Goal: Information Seeking & Learning: Learn about a topic

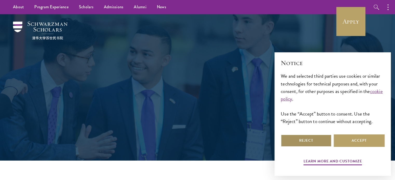
click at [317, 137] on button "Reject" at bounding box center [306, 141] width 51 height 12
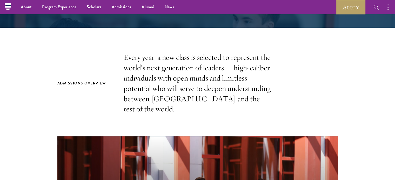
scroll to position [116, 0]
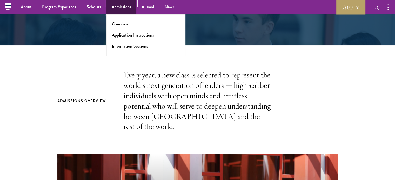
click at [121, 11] on link "Admissions" at bounding box center [121, 7] width 30 height 14
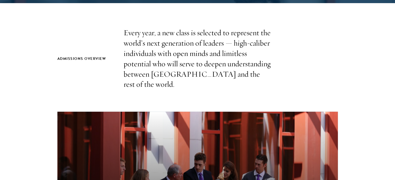
scroll to position [695, 0]
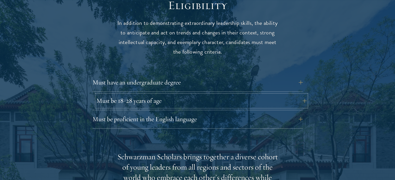
click at [219, 95] on button "Must be 18-28 years of age" at bounding box center [201, 101] width 210 height 12
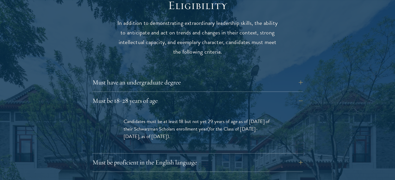
click at [219, 125] on span "(for the Class of 2026-2027, as of August 1, 2026)" at bounding box center [191, 132] width 134 height 15
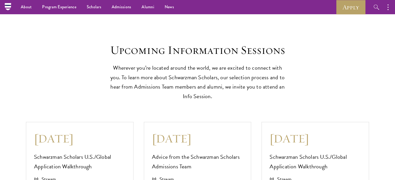
scroll to position [1114, 0]
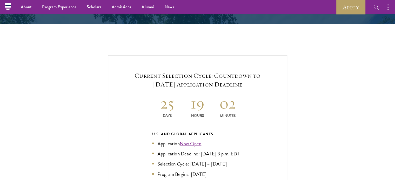
click at [191, 140] on ul "Application Now Open Application Deadline: Sept 10, 2025 at 3 p.m. EDT Selectio…" at bounding box center [197, 159] width 91 height 38
click at [193, 140] on link "Now Open" at bounding box center [191, 144] width 22 height 8
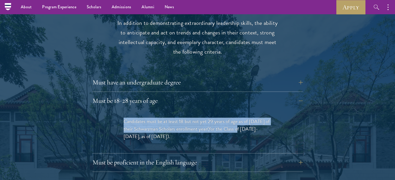
drag, startPoint x: 124, startPoint y: 112, endPoint x: 239, endPoint y: 115, distance: 115.6
click at [239, 118] on p "Candidates must be at least 18 but not yet 29 years of age as of August 1 of th…" at bounding box center [198, 129] width 148 height 23
click at [239, 125] on span "(for the Class of 2026-2027, as of August 1, 2026)" at bounding box center [191, 132] width 134 height 15
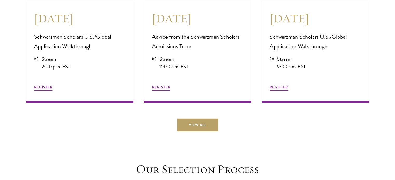
scroll to position [0, 0]
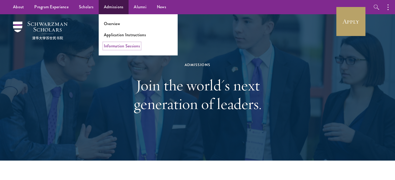
click at [133, 47] on link "Information Sessions" at bounding box center [122, 46] width 36 height 6
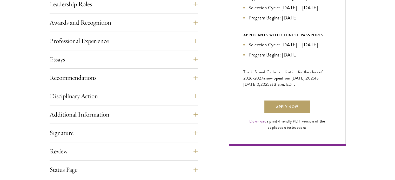
scroll to position [300, 0]
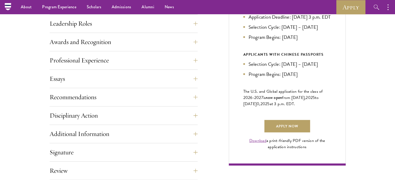
click at [183, 85] on div "Essays Each applicant is required to provide two essays and two short answer re…" at bounding box center [124, 81] width 148 height 16
click at [200, 75] on button "Essays" at bounding box center [127, 79] width 148 height 12
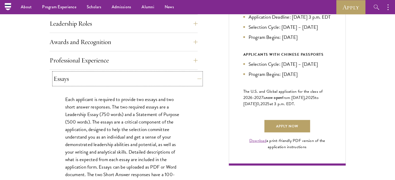
click at [200, 75] on button "Essays" at bounding box center [127, 79] width 148 height 12
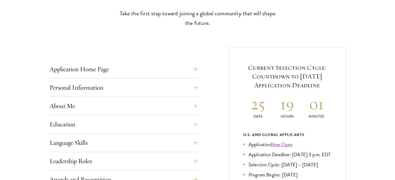
scroll to position [164, 0]
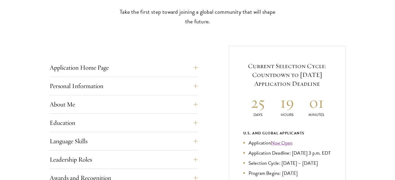
click at [194, 66] on button "Application Home Page" at bounding box center [127, 68] width 148 height 12
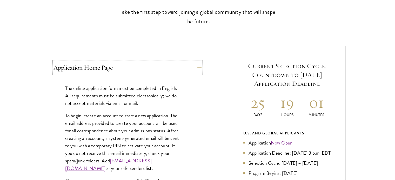
click at [194, 66] on button "Application Home Page" at bounding box center [127, 68] width 148 height 12
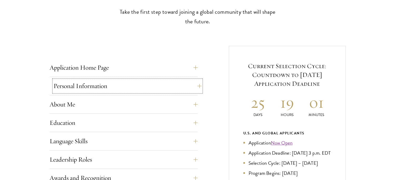
click at [196, 85] on button "Personal Information" at bounding box center [127, 86] width 148 height 12
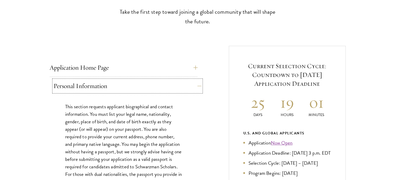
click at [196, 85] on button "Personal Information" at bounding box center [127, 86] width 148 height 12
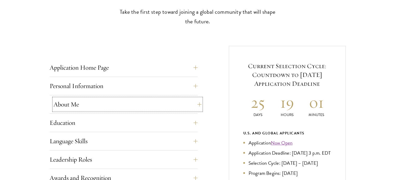
click at [192, 100] on button "About Me" at bounding box center [127, 104] width 148 height 12
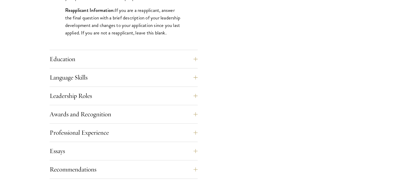
scroll to position [481, 0]
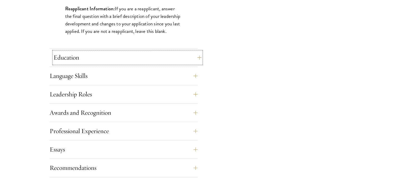
click at [162, 59] on button "Education" at bounding box center [127, 57] width 148 height 12
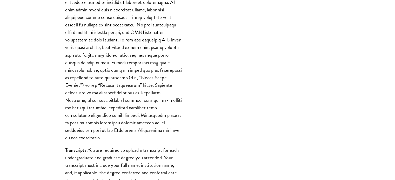
click at [387, 45] on div "Start the Process Take the first step toward joining a global community that wi…" at bounding box center [197, 159] width 395 height 978
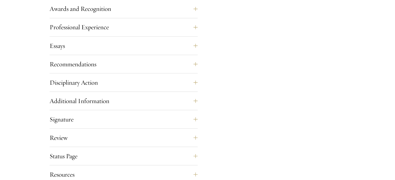
scroll to position [796, 0]
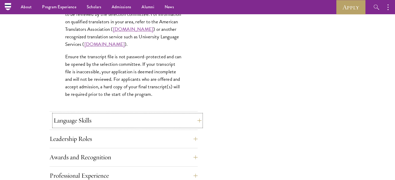
click at [175, 125] on button "Language Skills" at bounding box center [127, 120] width 148 height 12
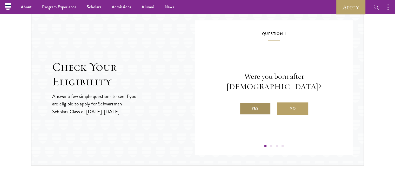
click at [256, 103] on label "Yes" at bounding box center [255, 109] width 31 height 12
click at [244, 103] on input "Yes" at bounding box center [242, 105] width 5 height 5
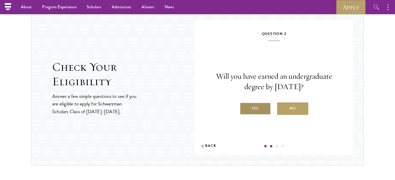
click at [259, 108] on label "Yes" at bounding box center [255, 109] width 31 height 12
click at [244, 108] on input "Yes" at bounding box center [242, 105] width 5 height 5
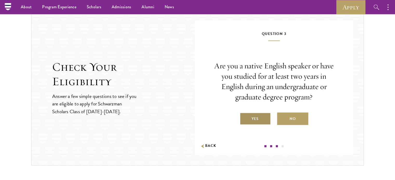
click at [260, 121] on label "Yes" at bounding box center [255, 119] width 31 height 12
click at [244, 118] on input "Yes" at bounding box center [242, 115] width 5 height 5
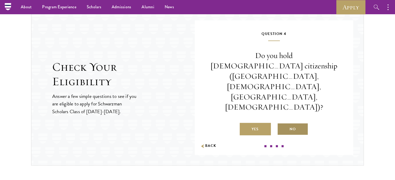
click at [285, 123] on label "No" at bounding box center [292, 129] width 31 height 12
click at [282, 124] on input "No" at bounding box center [279, 126] width 5 height 5
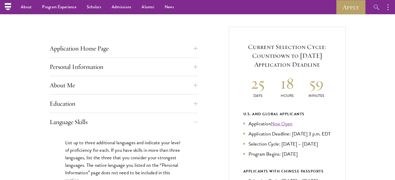
scroll to position [180, 0]
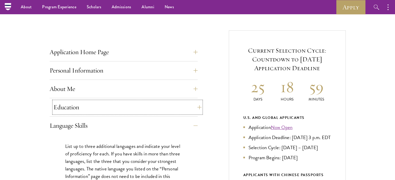
click at [189, 104] on button "Education" at bounding box center [127, 107] width 148 height 12
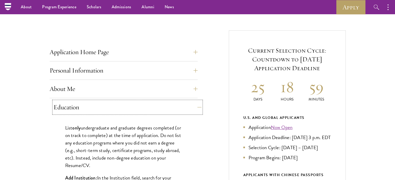
click at [189, 104] on button "Education" at bounding box center [127, 107] width 148 height 12
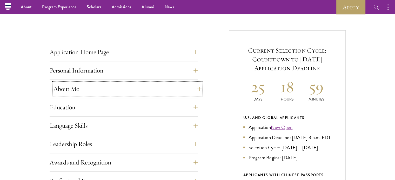
click at [194, 87] on button "About Me" at bounding box center [127, 89] width 148 height 12
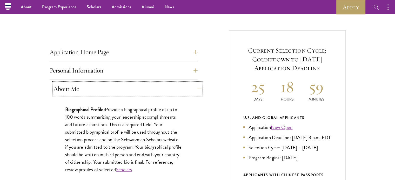
click at [194, 87] on button "About Me" at bounding box center [127, 89] width 148 height 12
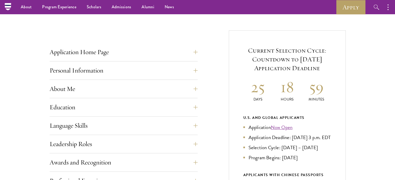
click at [196, 148] on button "Leadership Roles" at bounding box center [127, 144] width 148 height 12
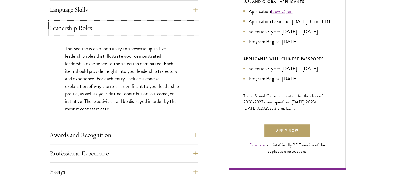
scroll to position [322, 0]
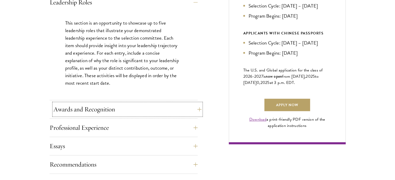
click at [190, 106] on button "Awards and Recognition" at bounding box center [127, 109] width 148 height 12
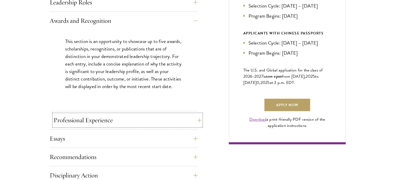
click at [191, 114] on button "Professional Experience" at bounding box center [127, 120] width 148 height 12
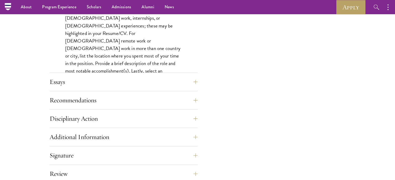
scroll to position [449, 0]
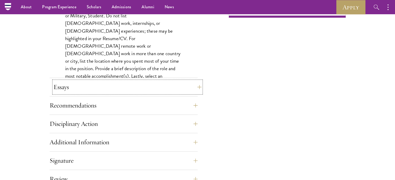
click at [195, 87] on button "Essays" at bounding box center [127, 87] width 148 height 12
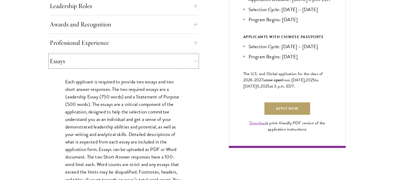
scroll to position [450, 0]
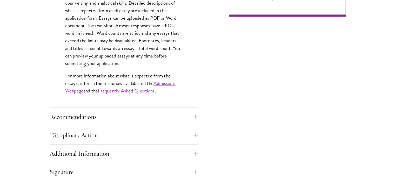
click at [183, 110] on div "Application Home Page The online application form must be completed in English.…" at bounding box center [124, 6] width 148 height 461
click at [192, 116] on button "Recommendations" at bounding box center [127, 117] width 148 height 12
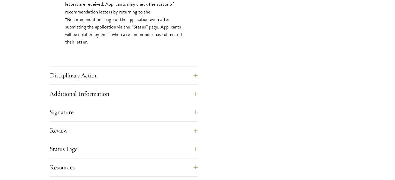
scroll to position [770, 0]
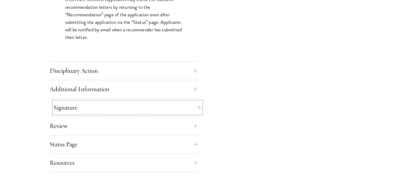
click at [185, 106] on button "Signature" at bounding box center [127, 107] width 148 height 12
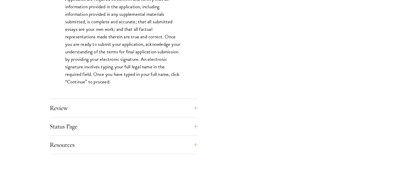
scroll to position [476, 0]
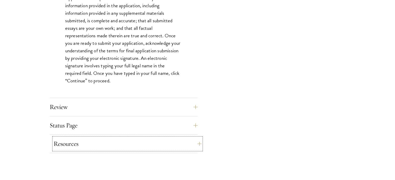
click at [183, 140] on button "Resources" at bounding box center [127, 144] width 148 height 12
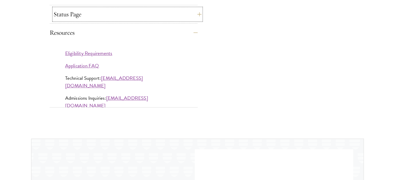
click at [166, 16] on button "Status Page" at bounding box center [127, 14] width 148 height 12
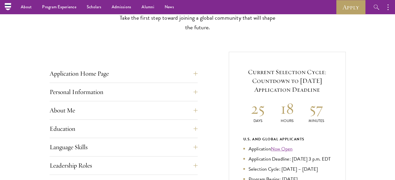
scroll to position [0, 0]
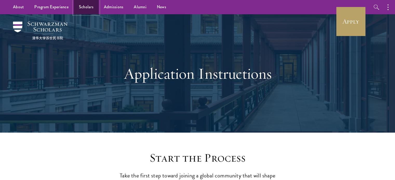
click at [93, 5] on link "Scholars" at bounding box center [86, 7] width 25 height 14
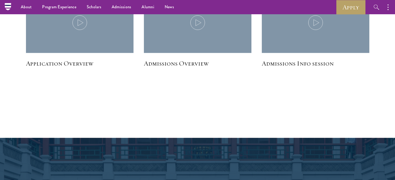
scroll to position [782, 0]
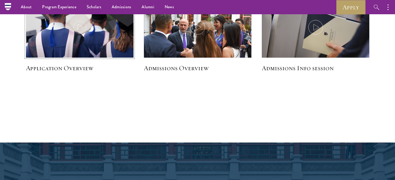
click at [77, 38] on img at bounding box center [80, 28] width 114 height 66
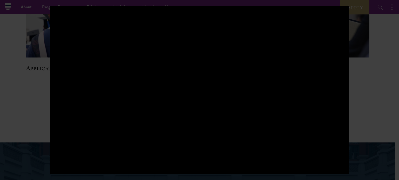
click at [387, 79] on div at bounding box center [199, 90] width 399 height 180
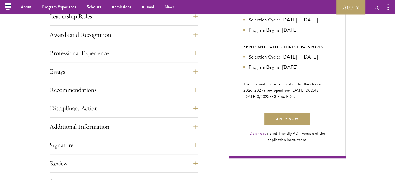
scroll to position [0, 0]
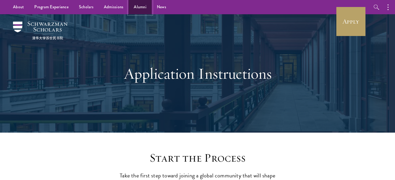
click at [129, 7] on link "Alumni" at bounding box center [139, 7] width 23 height 14
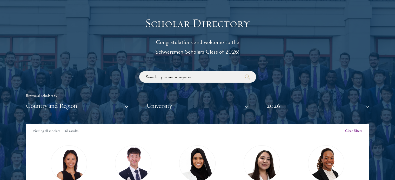
scroll to position [611, 0]
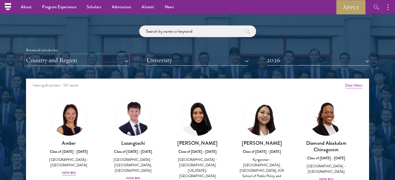
click at [109, 61] on button "Country and Region" at bounding box center [77, 60] width 102 height 11
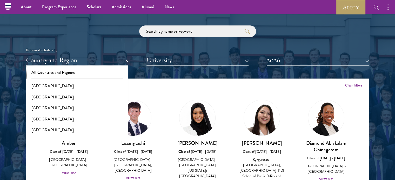
click at [104, 69] on button "All Countries and Regions" at bounding box center [77, 72] width 99 height 11
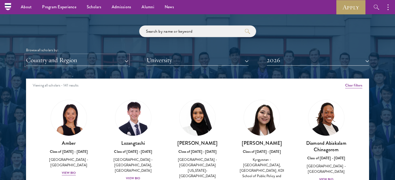
click at [115, 62] on button "Country and Region" at bounding box center [77, 60] width 102 height 11
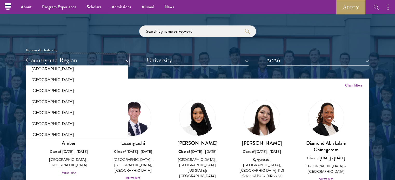
scroll to position [129, 0]
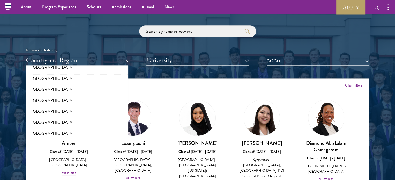
click at [89, 68] on button "[GEOGRAPHIC_DATA]" at bounding box center [77, 67] width 99 height 11
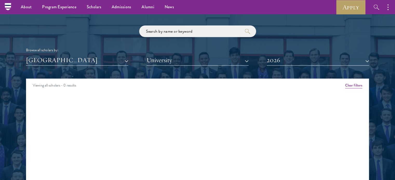
click at [251, 58] on div "Bosnia and Herzegovina All Countries and Regions Afghanistan Antigua and Barbud…" at bounding box center [197, 60] width 343 height 11
click at [273, 59] on button "2026" at bounding box center [318, 60] width 102 height 11
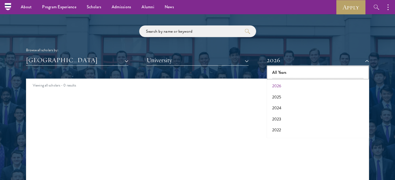
click at [284, 71] on button "All Years" at bounding box center [317, 72] width 99 height 11
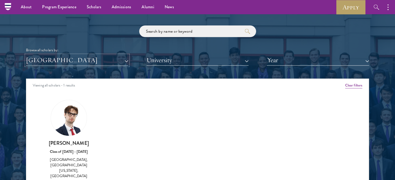
click at [84, 65] on button "[GEOGRAPHIC_DATA]" at bounding box center [77, 60] width 102 height 11
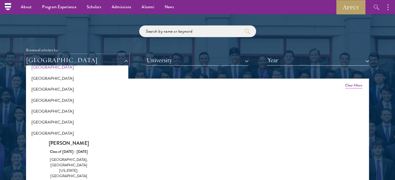
click at [84, 65] on button "[GEOGRAPHIC_DATA]" at bounding box center [77, 60] width 102 height 11
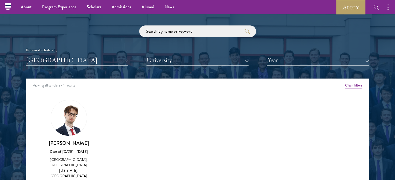
click at [36, 141] on div "Amber Class of 2025 - 2026 China - Peking University View Bio Cirenquji Class o…" at bounding box center [197, 147] width 342 height 109
click at [125, 60] on button "[GEOGRAPHIC_DATA]" at bounding box center [77, 60] width 102 height 11
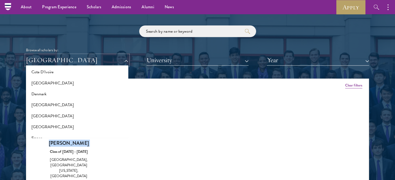
scroll to position [238, 0]
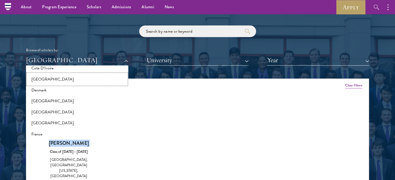
click at [101, 78] on button "[GEOGRAPHIC_DATA]" at bounding box center [77, 79] width 99 height 11
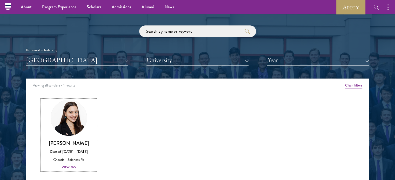
click at [70, 165] on div "Gabrijela Papec Class of 2025 - 2026 Croatia - Sciences Po View Bio" at bounding box center [69, 155] width 54 height 31
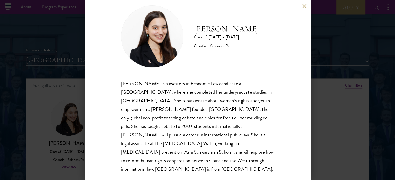
scroll to position [10, 0]
click at [215, 27] on h2 "Gabrijela Papec" at bounding box center [226, 29] width 65 height 10
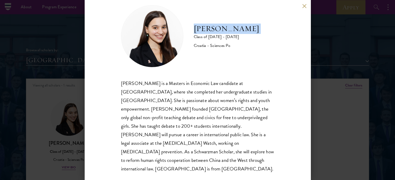
click at [215, 27] on h2 "Gabrijela Papec" at bounding box center [226, 29] width 65 height 10
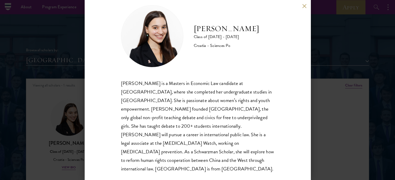
click at [32, 111] on div "Gabrijela Papec Class of 2025 - 2026 Croatia - Sciences Po Gabrijela Papec is a…" at bounding box center [197, 90] width 395 height 180
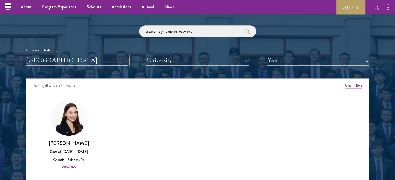
click at [80, 62] on button "[GEOGRAPHIC_DATA]" at bounding box center [77, 60] width 102 height 11
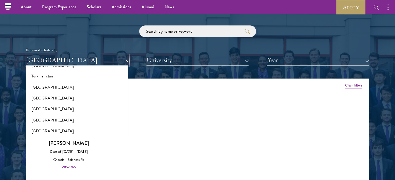
scroll to position [1037, 0]
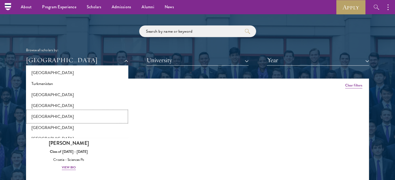
click at [70, 118] on button "[GEOGRAPHIC_DATA]" at bounding box center [77, 116] width 99 height 11
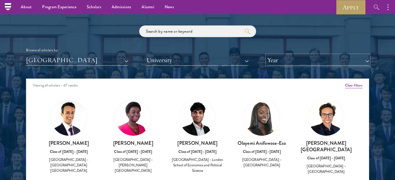
click at [289, 64] on button "Year" at bounding box center [318, 60] width 102 height 11
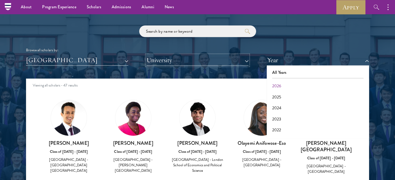
click at [214, 59] on button "University" at bounding box center [197, 60] width 102 height 11
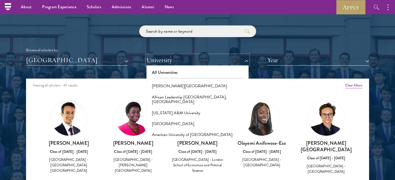
click at [214, 59] on button "University" at bounding box center [197, 60] width 102 height 11
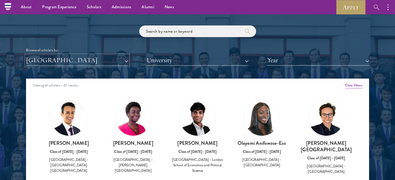
click at [106, 62] on button "[GEOGRAPHIC_DATA]" at bounding box center [77, 60] width 102 height 11
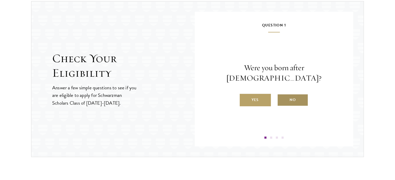
click at [296, 95] on label "No" at bounding box center [292, 100] width 31 height 12
click at [282, 95] on input "No" at bounding box center [279, 96] width 5 height 5
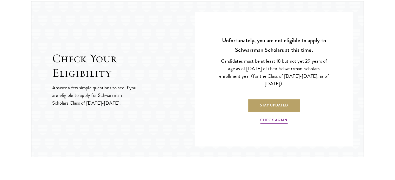
click at [281, 116] on p "Check Again" at bounding box center [274, 118] width 112 height 13
click at [281, 120] on link "Check Again" at bounding box center [273, 121] width 27 height 8
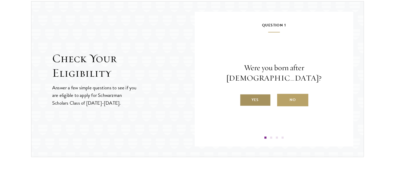
click at [259, 99] on label "Yes" at bounding box center [255, 100] width 31 height 12
click at [244, 99] on input "Yes" at bounding box center [242, 96] width 5 height 5
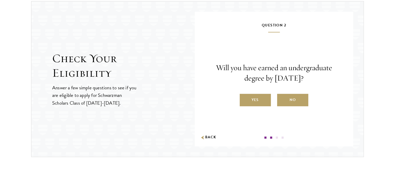
click at [259, 99] on label "Yes" at bounding box center [255, 100] width 31 height 12
click at [244, 99] on input "Yes" at bounding box center [242, 96] width 5 height 5
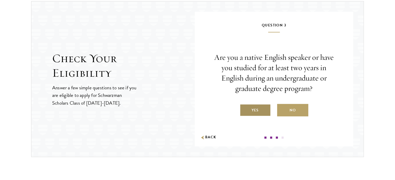
click at [268, 112] on label "Yes" at bounding box center [255, 110] width 31 height 12
click at [244, 110] on input "Yes" at bounding box center [242, 107] width 5 height 5
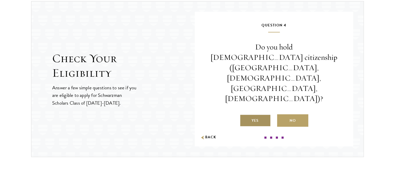
click at [259, 114] on label "Yes" at bounding box center [255, 120] width 31 height 12
click at [244, 115] on input "Yes" at bounding box center [242, 117] width 5 height 5
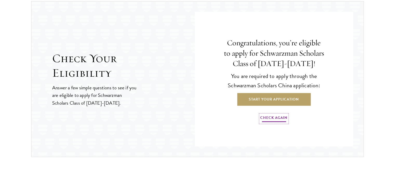
click at [275, 115] on link "Check Again" at bounding box center [273, 119] width 27 height 8
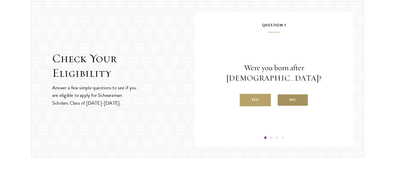
click at [281, 94] on label "No" at bounding box center [292, 100] width 31 height 12
click at [281, 94] on input "No" at bounding box center [279, 96] width 5 height 5
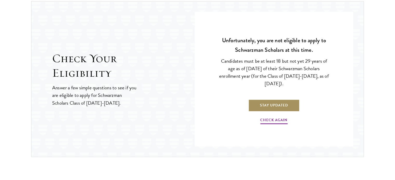
click at [280, 106] on link "Stay Updated" at bounding box center [273, 105] width 51 height 12
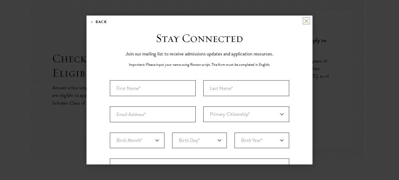
click at [304, 22] on button at bounding box center [306, 21] width 4 height 4
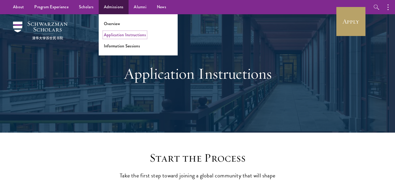
click at [129, 36] on link "Application Instructions" at bounding box center [125, 35] width 42 height 6
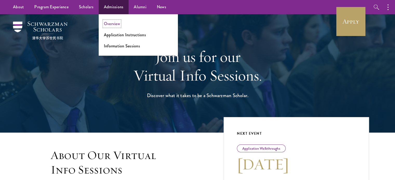
click at [112, 21] on link "Overview" at bounding box center [112, 24] width 16 height 6
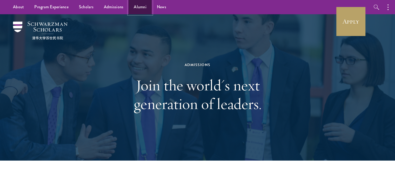
click at [137, 7] on link "Alumni" at bounding box center [139, 7] width 23 height 14
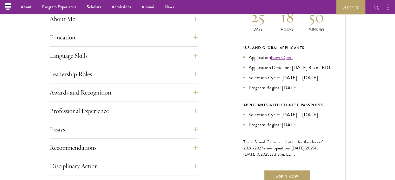
scroll to position [248, 0]
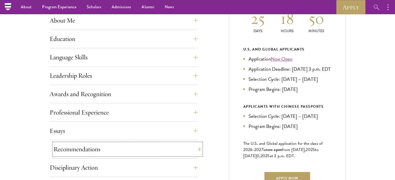
click at [161, 155] on button "Recommendations" at bounding box center [127, 149] width 148 height 12
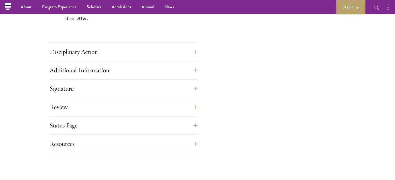
scroll to position [791, 0]
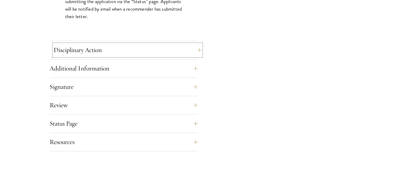
click at [131, 52] on button "Disciplinary Action" at bounding box center [127, 50] width 148 height 12
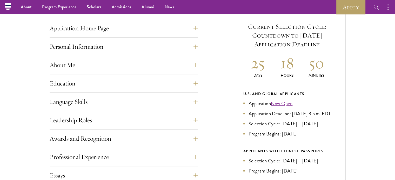
scroll to position [184, 0]
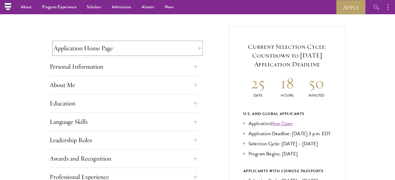
click at [161, 44] on button "Application Home Page" at bounding box center [127, 48] width 148 height 12
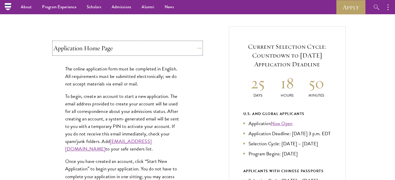
click at [162, 46] on button "Application Home Page" at bounding box center [127, 48] width 148 height 12
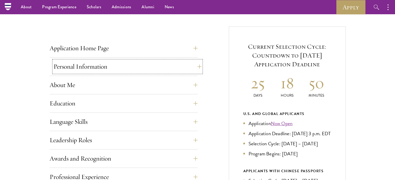
click at [165, 67] on button "Personal Information" at bounding box center [127, 66] width 148 height 12
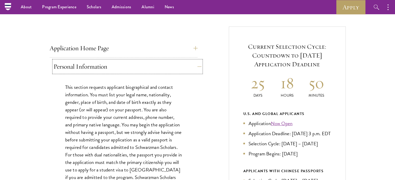
click at [165, 64] on button "Personal Information" at bounding box center [127, 66] width 148 height 12
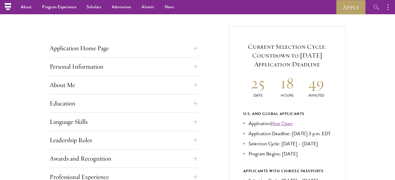
click at [151, 79] on button "About Me" at bounding box center [127, 85] width 148 height 12
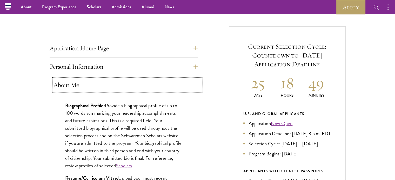
click at [151, 79] on button "About Me" at bounding box center [127, 85] width 148 height 12
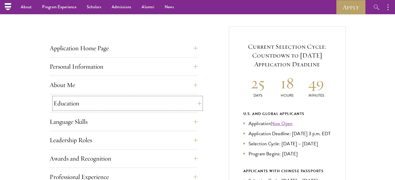
click at [146, 103] on button "Education" at bounding box center [127, 103] width 148 height 12
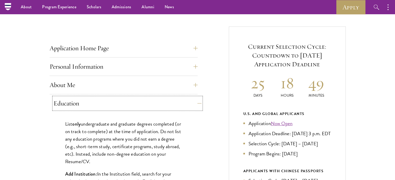
click at [146, 103] on button "Education" at bounding box center [127, 103] width 148 height 12
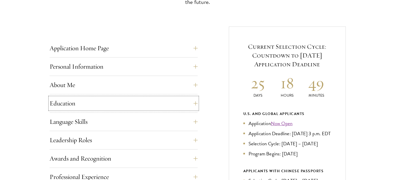
scroll to position [280, 0]
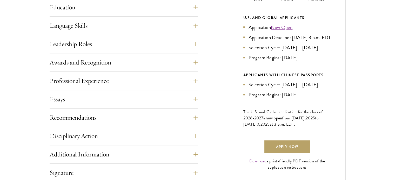
click at [138, 51] on div "Leadership Roles This section is an opportunity to showcase up to five leadersh…" at bounding box center [124, 46] width 148 height 16
click at [145, 45] on button "Leadership Roles" at bounding box center [127, 44] width 148 height 12
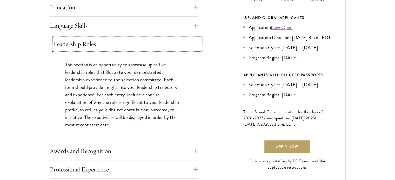
click at [145, 45] on button "Leadership Roles" at bounding box center [127, 44] width 148 height 12
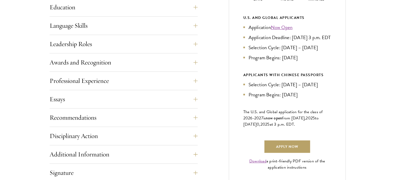
click at [150, 55] on div "Application Home Page The online application form must be completed in English.…" at bounding box center [124, 92] width 148 height 292
click at [158, 64] on button "Awards and Recognition" at bounding box center [127, 62] width 148 height 12
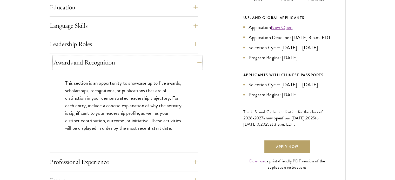
click at [158, 64] on button "Awards and Recognition" at bounding box center [127, 62] width 148 height 12
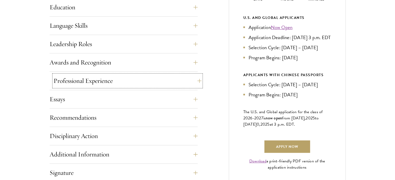
click at [165, 75] on button "Professional Experience" at bounding box center [127, 81] width 148 height 12
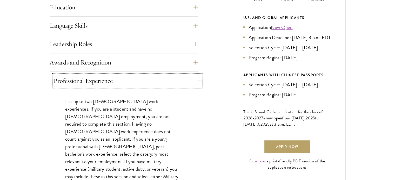
click at [165, 76] on button "Professional Experience" at bounding box center [127, 81] width 148 height 12
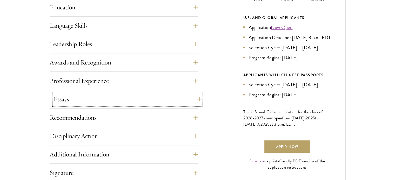
click at [152, 96] on button "Essays" at bounding box center [127, 99] width 148 height 12
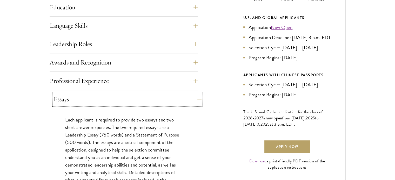
click at [152, 96] on button "Essays" at bounding box center [127, 99] width 148 height 12
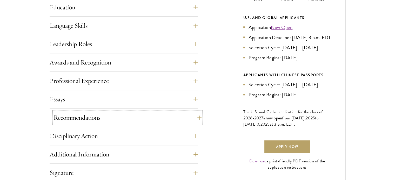
click at [144, 114] on button "Recommendations" at bounding box center [127, 118] width 148 height 12
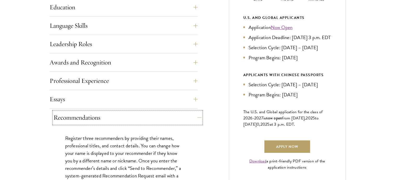
click at [144, 113] on button "Recommendations" at bounding box center [127, 118] width 148 height 12
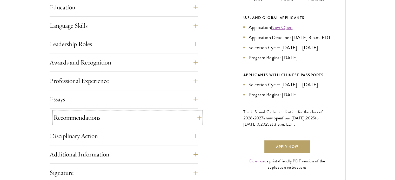
click at [173, 122] on button "Recommendations" at bounding box center [127, 118] width 148 height 12
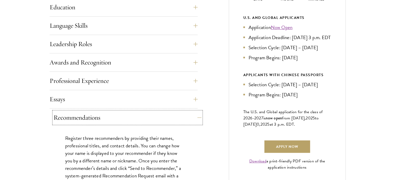
click at [171, 121] on button "Recommendations" at bounding box center [127, 118] width 148 height 12
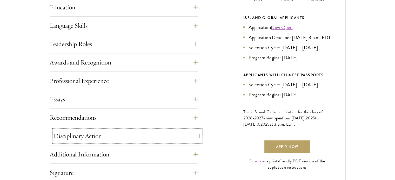
click at [172, 133] on button "Disciplinary Action" at bounding box center [127, 136] width 148 height 12
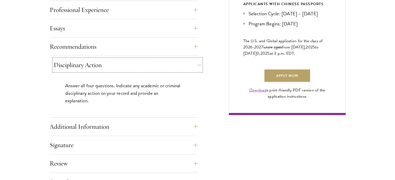
scroll to position [394, 0]
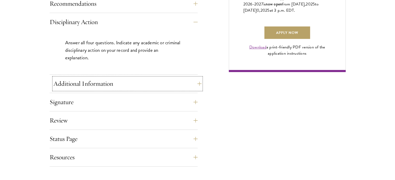
click at [120, 84] on button "Additional Information" at bounding box center [127, 84] width 148 height 12
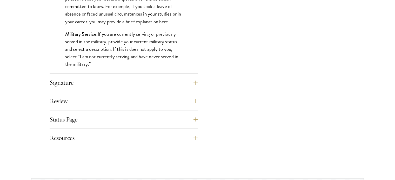
scroll to position [560, 0]
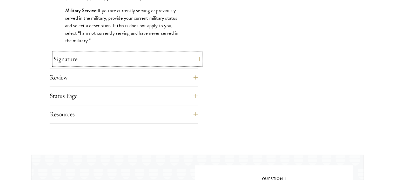
click at [135, 53] on button "Signature" at bounding box center [127, 59] width 148 height 12
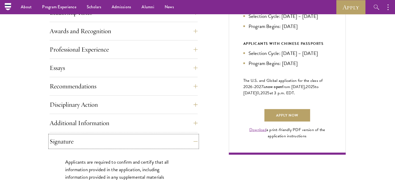
scroll to position [309, 0]
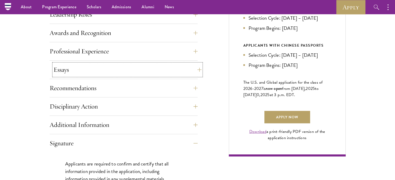
click at [125, 64] on button "Essays" at bounding box center [127, 70] width 148 height 12
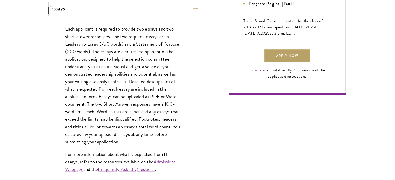
scroll to position [372, 0]
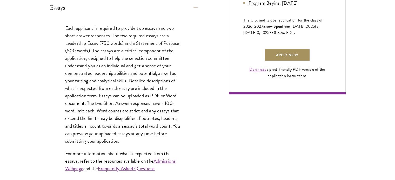
click at [301, 60] on link "Apply Now" at bounding box center [287, 55] width 46 height 12
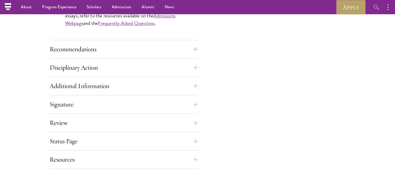
scroll to position [511, 0]
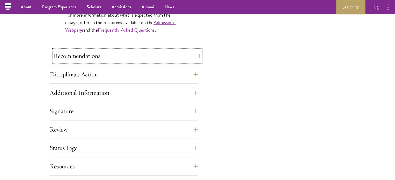
click at [165, 52] on button "Recommendations" at bounding box center [127, 56] width 148 height 12
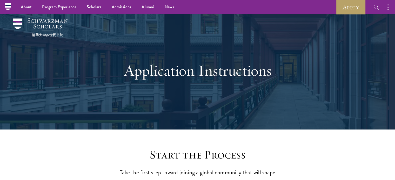
scroll to position [0, 0]
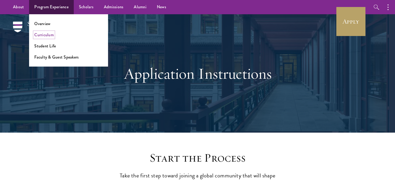
click at [47, 35] on link "Curriculum" at bounding box center [43, 35] width 19 height 6
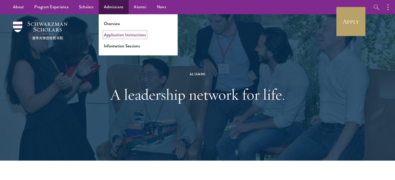
click at [128, 37] on link "Application Instructions" at bounding box center [125, 35] width 42 height 6
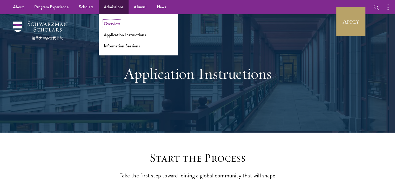
click at [110, 23] on link "Overview" at bounding box center [112, 24] width 16 height 6
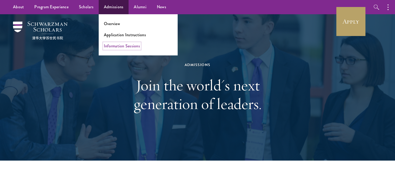
click at [123, 44] on link "Information Sessions" at bounding box center [122, 46] width 36 height 6
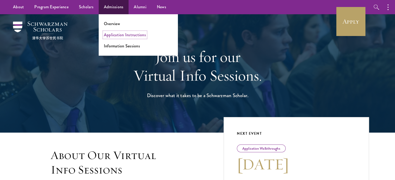
click at [123, 35] on link "Application Instructions" at bounding box center [125, 35] width 42 height 6
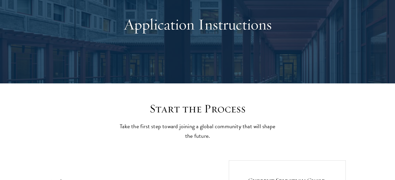
scroll to position [158, 0]
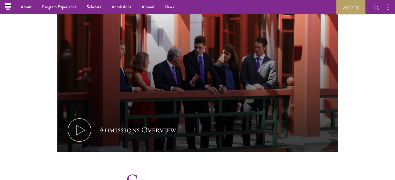
scroll to position [272, 0]
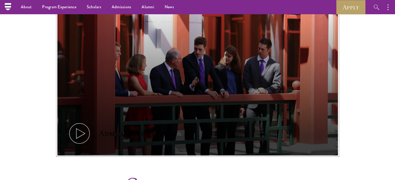
click at [247, 56] on button "Admissions Overview" at bounding box center [197, 77] width 280 height 158
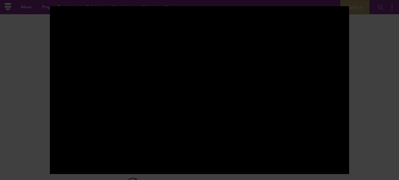
click at [373, 77] on div at bounding box center [199, 90] width 399 height 180
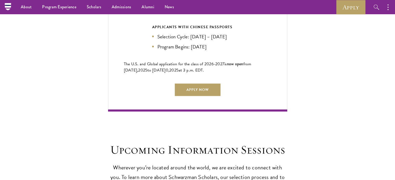
scroll to position [1232, 0]
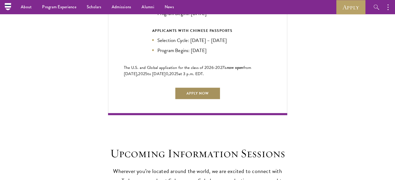
click at [209, 92] on link "Apply Now" at bounding box center [198, 93] width 46 height 12
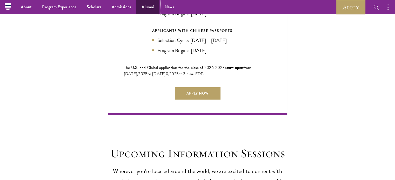
click at [142, 5] on link "Alumni" at bounding box center [147, 7] width 23 height 14
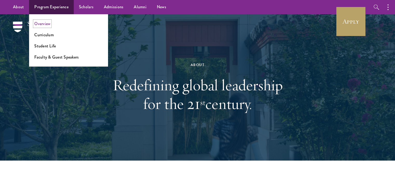
click at [49, 27] on li "Overview" at bounding box center [68, 24] width 69 height 6
click at [45, 24] on link "Overview" at bounding box center [42, 24] width 16 height 6
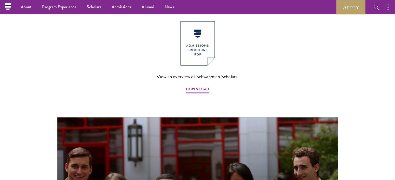
scroll to position [413, 0]
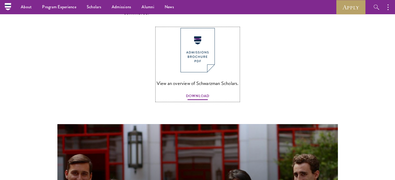
click at [207, 93] on span "DOWNLOAD" at bounding box center [197, 97] width 23 height 8
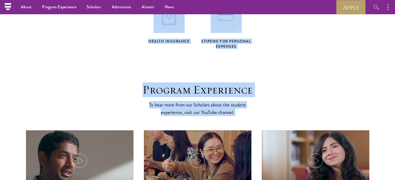
scroll to position [2205, 0]
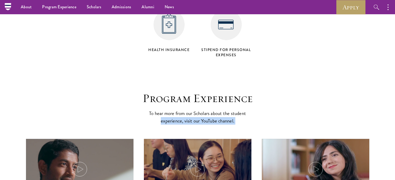
drag, startPoint x: 394, startPoint y: 140, endPoint x: 398, endPoint y: 94, distance: 46.4
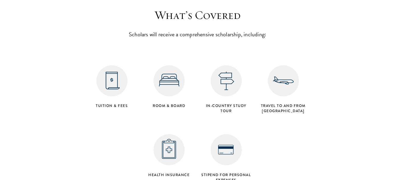
scroll to position [2101, 0]
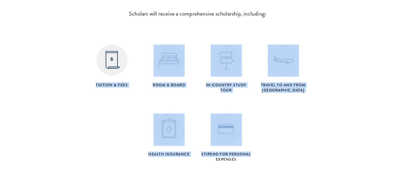
drag, startPoint x: 128, startPoint y: 44, endPoint x: 269, endPoint y: 134, distance: 167.5
click at [269, 134] on div "Tuition & Fees Room & Board in-country study tour Travel to and from Beijing He…" at bounding box center [197, 95] width 228 height 138
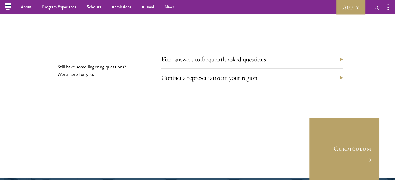
scroll to position [2403, 0]
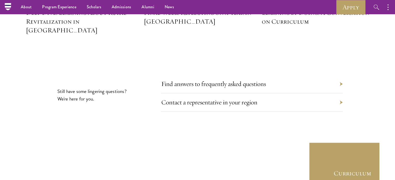
click at [317, 93] on div "Contact a representative in your region" at bounding box center [252, 102] width 182 height 18
click at [337, 93] on div "Contact a representative in your region" at bounding box center [252, 102] width 182 height 18
click at [342, 93] on div "Contact a representative in your region" at bounding box center [252, 102] width 182 height 18
click at [252, 98] on link "Contact a representative in your region" at bounding box center [213, 102] width 96 height 8
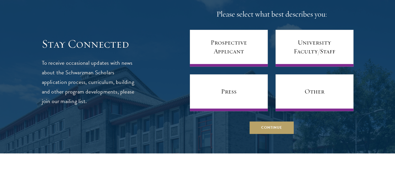
scroll to position [306, 0]
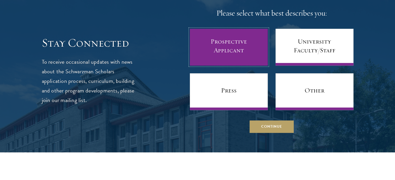
click at [236, 44] on link "Prospective Applicant" at bounding box center [229, 47] width 78 height 37
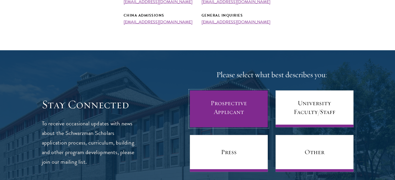
scroll to position [282, 0]
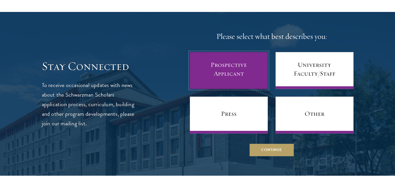
click at [239, 80] on link "Prospective Applicant" at bounding box center [229, 70] width 78 height 37
click at [238, 80] on link "Prospective Applicant" at bounding box center [229, 70] width 78 height 37
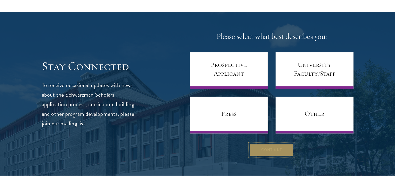
click at [270, 148] on button "Continue" at bounding box center [271, 150] width 44 height 12
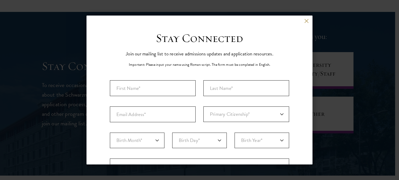
click at [352, 104] on div "Back Stay Connected Please select what best describes you: Prospective Applican…" at bounding box center [199, 90] width 399 height 149
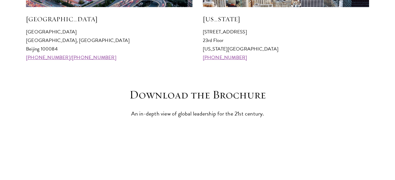
scroll to position [617, 0]
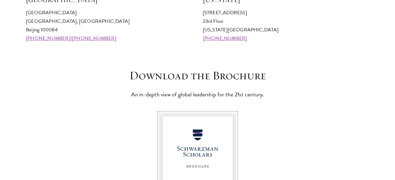
click at [185, 139] on img at bounding box center [198, 165] width 78 height 104
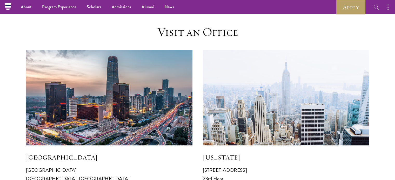
scroll to position [38, 0]
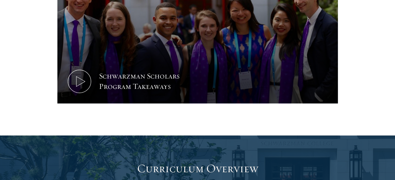
scroll to position [664, 0]
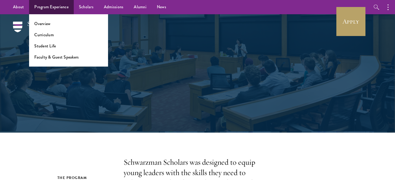
click at [68, 61] on ul "Overview Curriculum Student Life Faculty & Guest Speakers" at bounding box center [68, 40] width 79 height 52
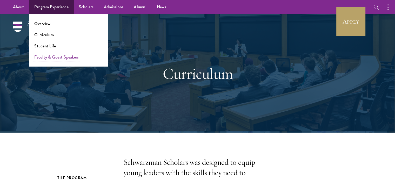
click at [69, 56] on link "Faculty & Guest Speakers" at bounding box center [56, 57] width 44 height 6
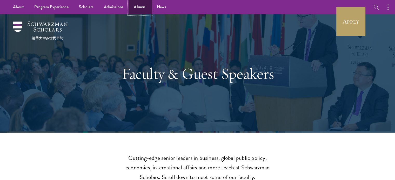
click at [134, 9] on link "Alumni" at bounding box center [139, 7] width 23 height 14
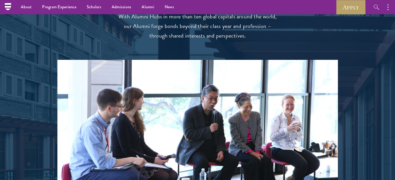
scroll to position [1066, 0]
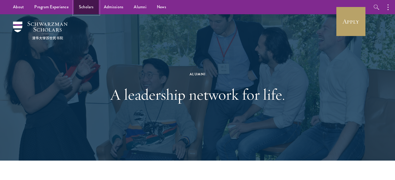
click at [79, 6] on link "Scholars" at bounding box center [86, 7] width 25 height 14
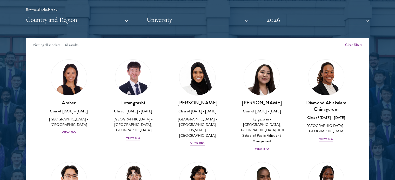
scroll to position [642, 0]
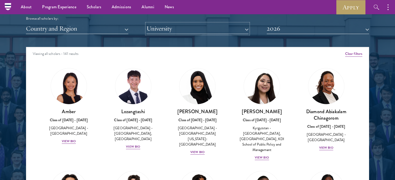
click at [188, 31] on button "University" at bounding box center [197, 28] width 102 height 11
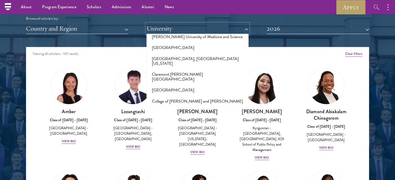
scroll to position [698, 0]
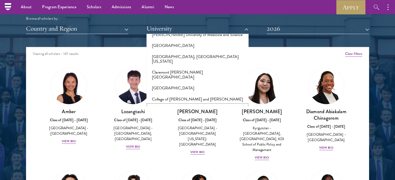
click at [202, 105] on button "College of the Atlantic" at bounding box center [197, 110] width 99 height 11
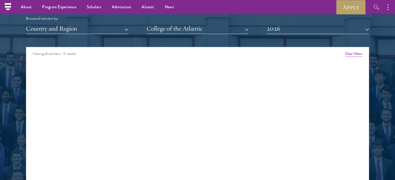
click at [221, 35] on div "Scholar Directory Congratulations and welcome to the Schwarzman Scholars Class …" at bounding box center [197, 71] width 343 height 264
click at [229, 29] on button "College of the Atlantic" at bounding box center [197, 28] width 102 height 11
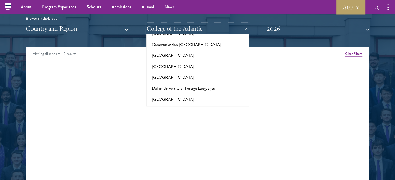
scroll to position [804, 0]
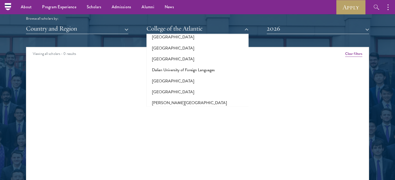
click at [197, 109] on button "Diplomatic Academy of [GEOGRAPHIC_DATA]" at bounding box center [197, 114] width 99 height 11
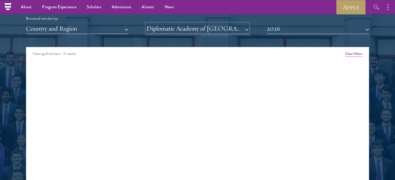
click at [220, 23] on button "Diplomatic Academy of [GEOGRAPHIC_DATA]" at bounding box center [197, 28] width 102 height 11
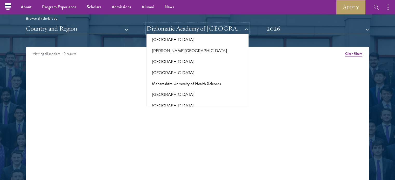
scroll to position [1756, 0]
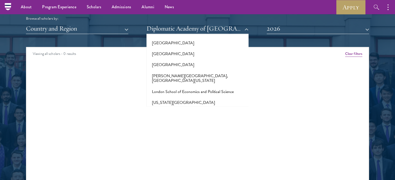
click at [245, 60] on div "All Universities Adekunle Ajasin University African Leadership University, Rwan…" at bounding box center [197, 70] width 102 height 73
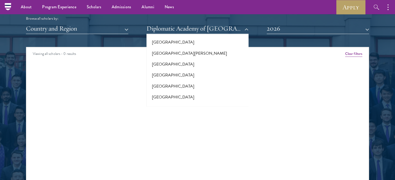
scroll to position [3665, 0]
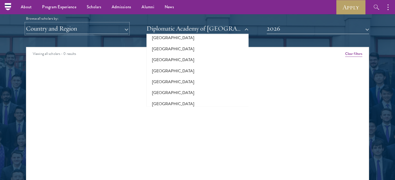
click at [67, 32] on button "Country and Region" at bounding box center [77, 28] width 102 height 11
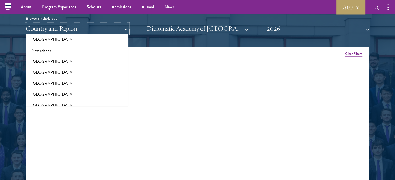
scroll to position [682, 0]
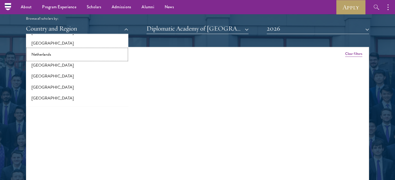
click at [49, 53] on button "Netherlands" at bounding box center [77, 54] width 99 height 11
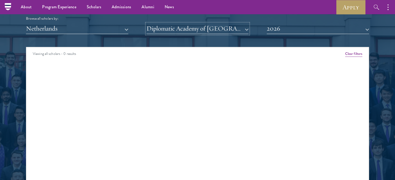
click at [178, 33] on button "Diplomatic Academy of [GEOGRAPHIC_DATA]" at bounding box center [197, 28] width 102 height 11
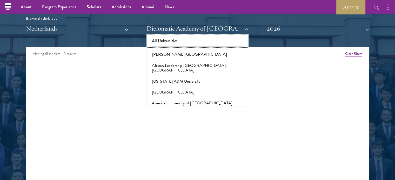
click at [182, 39] on button "All Universities" at bounding box center [197, 41] width 99 height 11
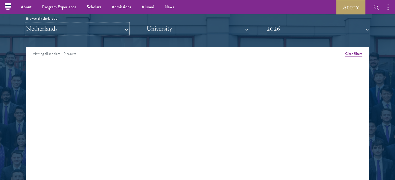
click at [90, 24] on button "Netherlands" at bounding box center [77, 28] width 102 height 11
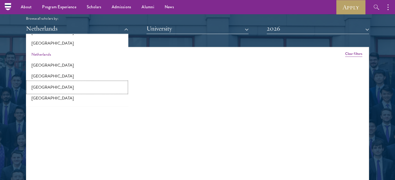
click at [50, 89] on button "[GEOGRAPHIC_DATA]" at bounding box center [77, 87] width 99 height 11
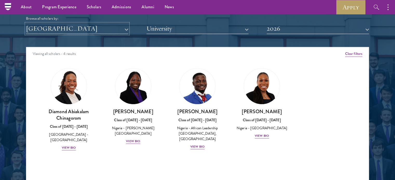
click at [73, 31] on button "[GEOGRAPHIC_DATA]" at bounding box center [77, 28] width 102 height 11
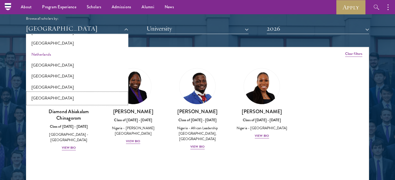
click at [50, 96] on button "[GEOGRAPHIC_DATA]" at bounding box center [77, 98] width 99 height 11
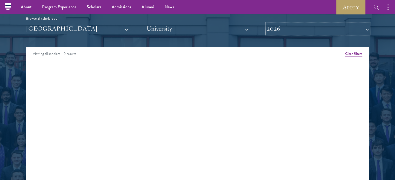
click at [295, 25] on button "2026" at bounding box center [318, 28] width 102 height 11
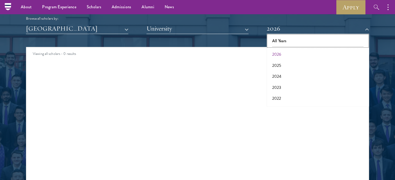
click at [288, 38] on button "All Years" at bounding box center [317, 41] width 99 height 11
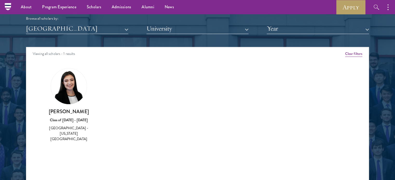
click at [82, 34] on div "Scholar Directory Congratulations and welcome to the Schwarzman Scholars Class …" at bounding box center [197, 71] width 343 height 264
click at [48, 112] on h3 "[PERSON_NAME]" at bounding box center [69, 112] width 54 height 6
click at [95, 34] on div "Scholar Directory Congratulations and welcome to the Schwarzman Scholars Class …" at bounding box center [197, 71] width 343 height 264
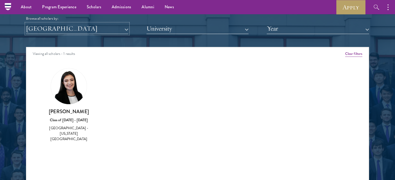
click at [100, 29] on button "[GEOGRAPHIC_DATA]" at bounding box center [77, 28] width 102 height 11
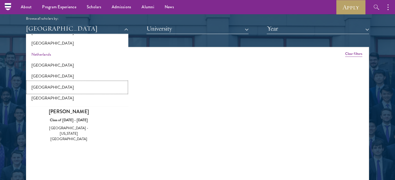
click at [77, 90] on button "[GEOGRAPHIC_DATA]" at bounding box center [77, 87] width 99 height 11
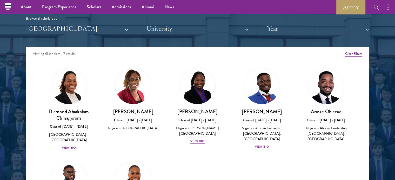
click at [94, 42] on div "Scholar Directory Congratulations and welcome to the Schwarzman Scholars Class …" at bounding box center [197, 71] width 343 height 264
click at [101, 32] on button "[GEOGRAPHIC_DATA]" at bounding box center [77, 28] width 102 height 11
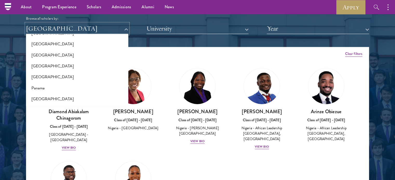
scroll to position [746, 0]
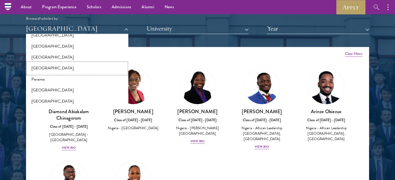
drag, startPoint x: 87, startPoint y: 68, endPoint x: 152, endPoint y: 58, distance: 65.5
click at [152, 58] on div "Scholar Directory Congratulations and welcome to the Schwarzman Scholars Class …" at bounding box center [197, 71] width 343 height 264
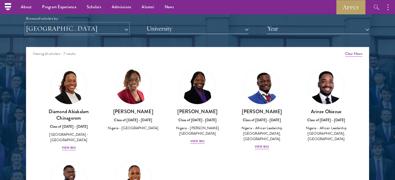
click at [114, 27] on button "[GEOGRAPHIC_DATA]" at bounding box center [77, 28] width 102 height 11
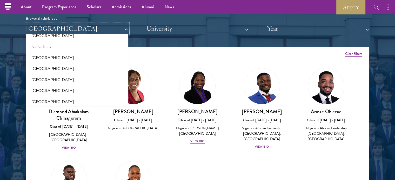
scroll to position [682, 0]
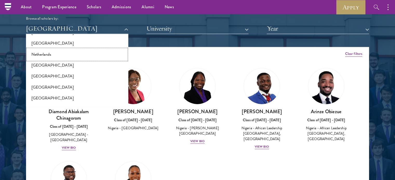
click at [64, 57] on button "Netherlands" at bounding box center [77, 54] width 99 height 11
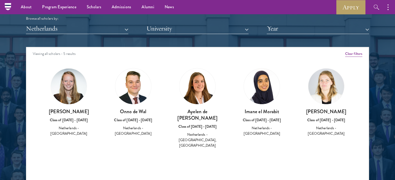
click at [64, 93] on img at bounding box center [69, 87] width 36 height 36
click at [71, 107] on div "Iris Blom Class of 2017 - 2018 Netherlands - Universiteit van Amsterdam" at bounding box center [69, 102] width 54 height 69
click at [71, 111] on h3 "[PERSON_NAME]" at bounding box center [69, 112] width 54 height 6
click at [73, 127] on div "Netherlands - [GEOGRAPHIC_DATA]" at bounding box center [69, 131] width 54 height 11
click at [73, 130] on div "Netherlands - [GEOGRAPHIC_DATA]" at bounding box center [69, 131] width 54 height 11
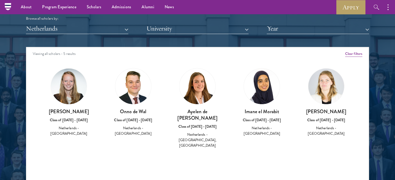
click at [64, 111] on h3 "[PERSON_NAME]" at bounding box center [69, 112] width 54 height 6
click at [134, 109] on h3 "Onno de Wal" at bounding box center [133, 112] width 54 height 6
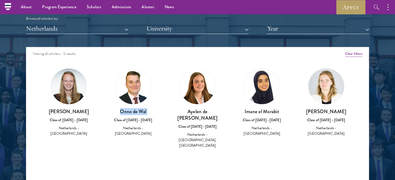
click at [134, 109] on h3 "Onno de Wal" at bounding box center [133, 112] width 54 height 6
click at [210, 111] on h3 "Ayelen de [PERSON_NAME]" at bounding box center [198, 115] width 54 height 13
click at [330, 111] on h3 "[PERSON_NAME]" at bounding box center [326, 112] width 54 height 6
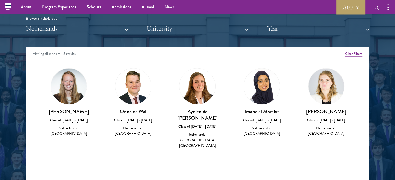
click at [330, 111] on h3 "[PERSON_NAME]" at bounding box center [326, 112] width 54 height 6
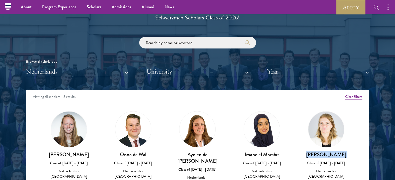
scroll to position [595, 0]
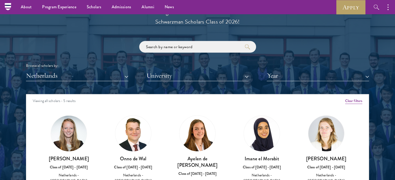
click at [107, 82] on div "Scholar Directory Congratulations and welcome to the Schwarzman Scholars Class …" at bounding box center [197, 118] width 343 height 264
click at [112, 79] on button "Netherlands" at bounding box center [77, 76] width 102 height 11
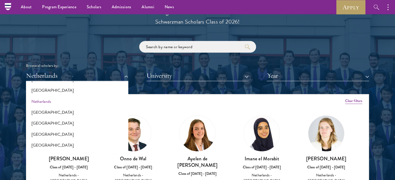
click at [198, 103] on div "Viewing all scholars - 5 results" at bounding box center [197, 101] width 342 height 15
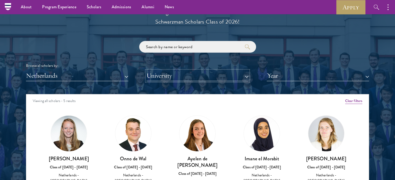
click at [227, 80] on button "University" at bounding box center [197, 76] width 102 height 11
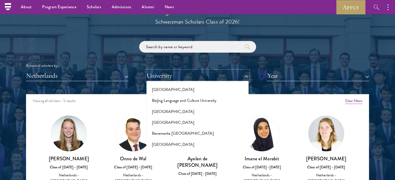
scroll to position [0, 0]
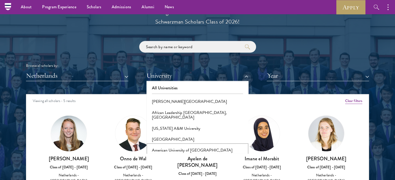
click at [204, 147] on button "American University of [GEOGRAPHIC_DATA]" at bounding box center [197, 150] width 99 height 11
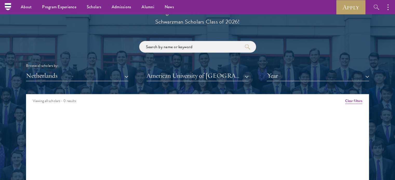
click at [302, 83] on div "Scholar Directory Congratulations and welcome to the Schwarzman Scholars Class …" at bounding box center [197, 118] width 343 height 264
click at [57, 77] on button "Netherlands" at bounding box center [77, 76] width 102 height 11
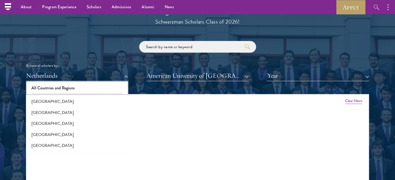
click at [83, 87] on button "All Countries and Regions" at bounding box center [77, 88] width 99 height 11
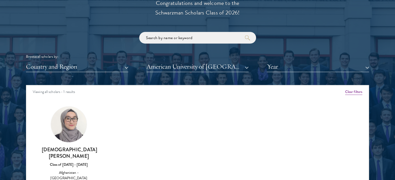
scroll to position [605, 0]
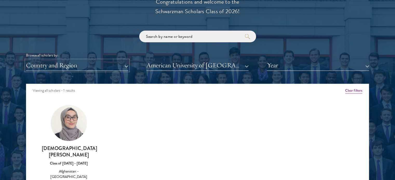
click at [100, 62] on button "Country and Region" at bounding box center [77, 65] width 102 height 11
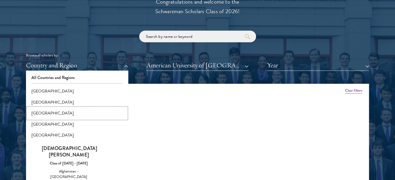
click at [88, 110] on button "[GEOGRAPHIC_DATA]" at bounding box center [77, 113] width 99 height 11
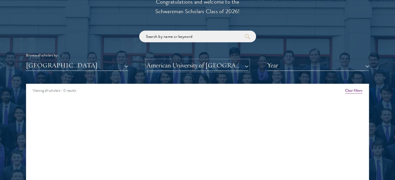
click at [195, 66] on button "American University of [GEOGRAPHIC_DATA]" at bounding box center [197, 65] width 102 height 11
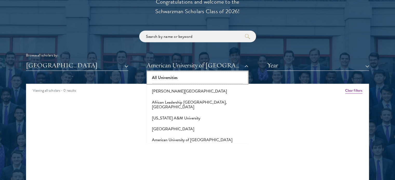
click at [216, 76] on button "All Universities" at bounding box center [197, 77] width 99 height 11
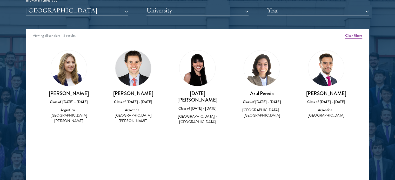
scroll to position [686, 0]
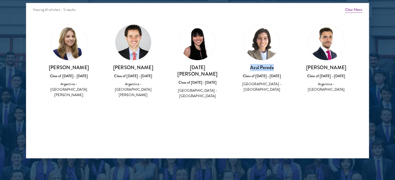
drag, startPoint x: 243, startPoint y: 69, endPoint x: 277, endPoint y: 66, distance: 33.6
click at [277, 66] on h3 "Azul Pereda" at bounding box center [262, 67] width 54 height 6
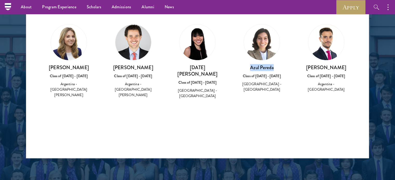
scroll to position [529, 0]
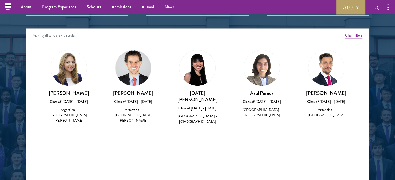
scroll to position [655, 0]
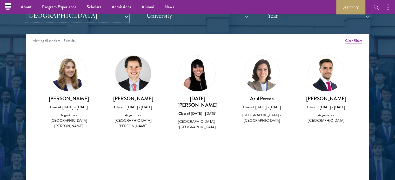
click at [88, 17] on button "[GEOGRAPHIC_DATA]" at bounding box center [77, 15] width 102 height 11
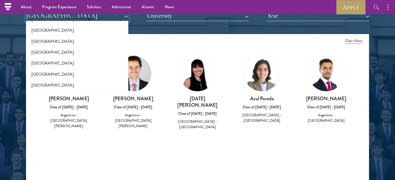
scroll to position [877, 0]
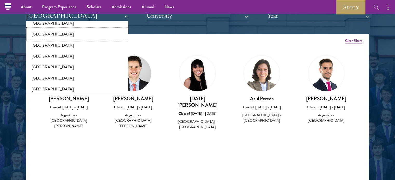
click at [73, 33] on button "[GEOGRAPHIC_DATA]" at bounding box center [77, 34] width 99 height 11
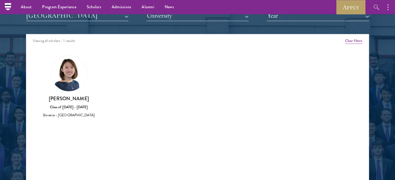
click at [62, 97] on h3 "[PERSON_NAME]" at bounding box center [69, 99] width 54 height 6
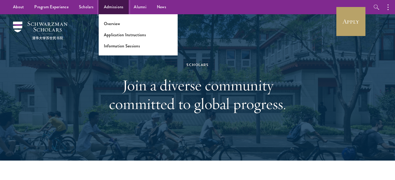
click at [105, 9] on link "Admissions" at bounding box center [114, 7] width 30 height 14
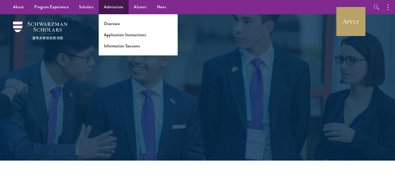
click at [113, 19] on ul "Overview Application Instructions Information Sessions" at bounding box center [138, 34] width 79 height 41
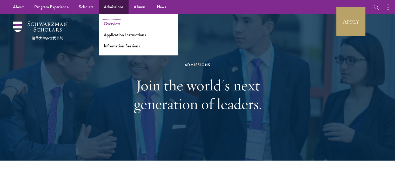
click at [115, 23] on link "Overview" at bounding box center [112, 24] width 16 height 6
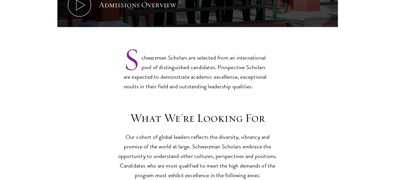
scroll to position [418, 0]
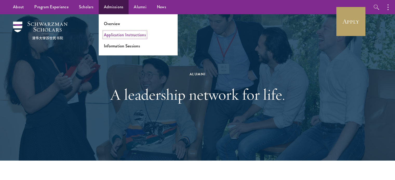
click at [128, 35] on link "Application Instructions" at bounding box center [125, 35] width 42 height 6
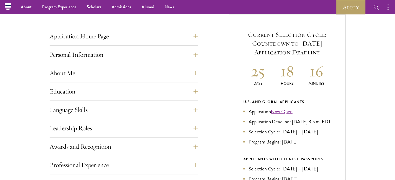
scroll to position [193, 0]
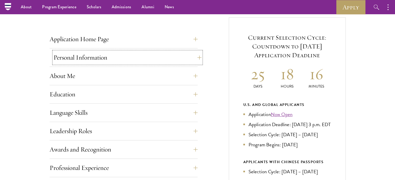
click at [189, 53] on button "Personal Information" at bounding box center [127, 57] width 148 height 12
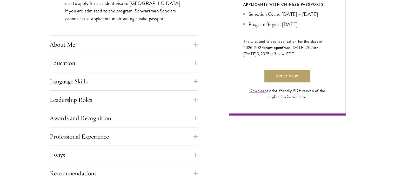
scroll to position [0, 0]
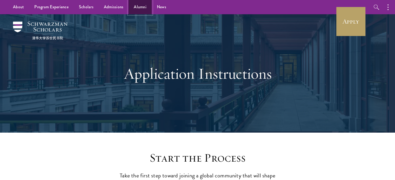
click at [136, 8] on link "Alumni" at bounding box center [139, 7] width 23 height 14
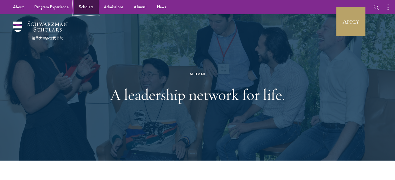
click at [85, 5] on link "Scholars" at bounding box center [86, 7] width 25 height 14
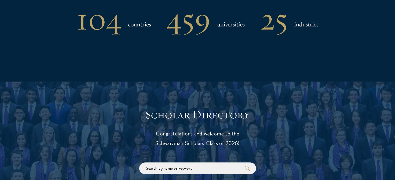
scroll to position [631, 0]
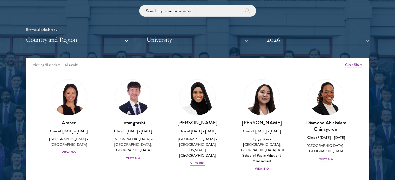
click at [113, 46] on div "Scholar Directory Congratulations and welcome to the Schwarzman Scholars Class …" at bounding box center [197, 82] width 343 height 264
click at [108, 41] on button "Country and Region" at bounding box center [77, 40] width 102 height 11
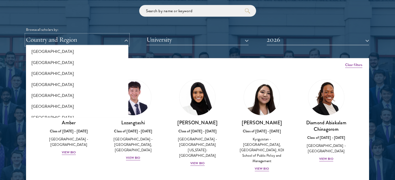
scroll to position [73, 0]
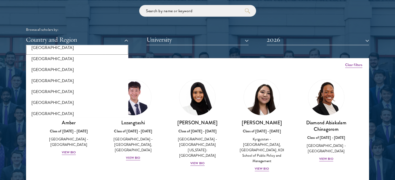
click at [39, 50] on button "[GEOGRAPHIC_DATA]" at bounding box center [77, 47] width 99 height 11
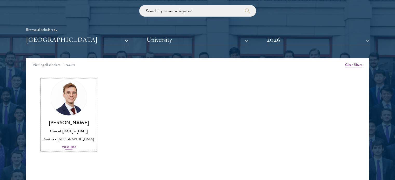
click at [71, 125] on h3 "[PERSON_NAME]" at bounding box center [69, 123] width 54 height 6
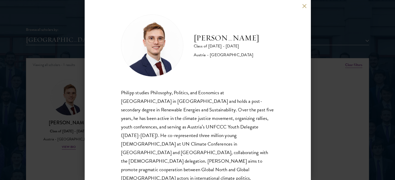
scroll to position [2, 0]
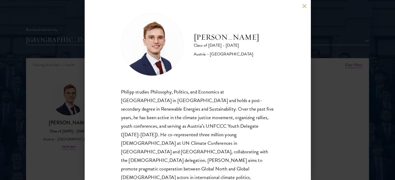
click at [324, 98] on div "[PERSON_NAME] Class of [DATE] - [DATE] [GEOGRAPHIC_DATA] - [GEOGRAPHIC_DATA] [P…" at bounding box center [197, 90] width 395 height 180
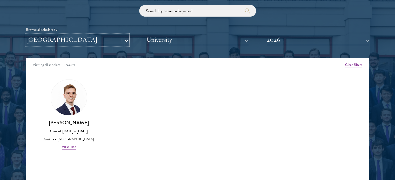
click at [54, 40] on button "[GEOGRAPHIC_DATA]" at bounding box center [77, 40] width 102 height 11
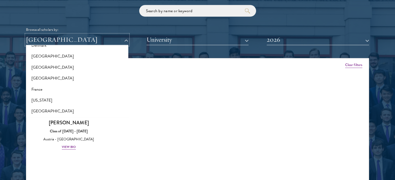
scroll to position [326, 0]
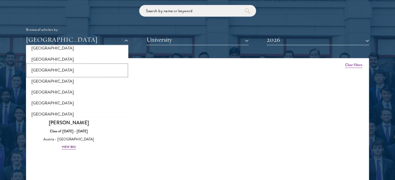
click at [77, 70] on button "[GEOGRAPHIC_DATA]" at bounding box center [77, 70] width 99 height 11
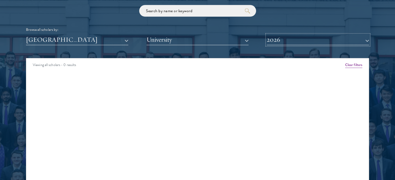
click at [269, 38] on button "2026" at bounding box center [318, 40] width 102 height 11
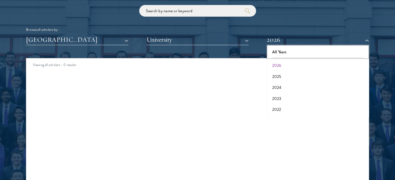
click at [276, 49] on button "All Years" at bounding box center [317, 52] width 99 height 11
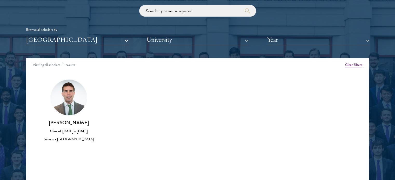
click at [64, 121] on h3 "[PERSON_NAME]" at bounding box center [69, 123] width 54 height 6
click at [69, 140] on div "Greece - [GEOGRAPHIC_DATA]" at bounding box center [69, 139] width 54 height 5
click at [73, 131] on div "Class of [DATE] - [DATE]" at bounding box center [69, 131] width 54 height 5
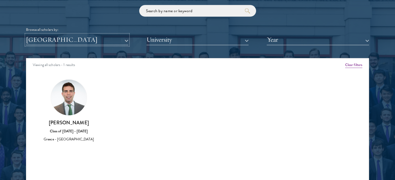
click at [101, 35] on button "[GEOGRAPHIC_DATA]" at bounding box center [77, 40] width 102 height 11
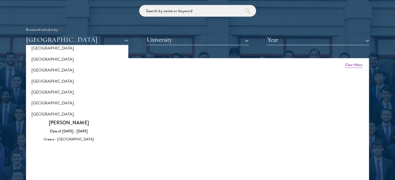
click at [128, 91] on div "Amber Class of [DATE] - [DATE] [GEOGRAPHIC_DATA] - [GEOGRAPHIC_DATA] View Bio C…" at bounding box center [197, 115] width 342 height 85
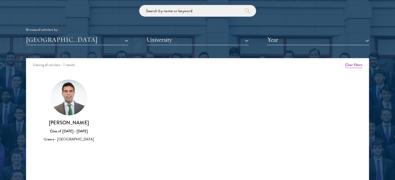
click at [107, 45] on div "Scholar Directory Congratulations and welcome to the Schwarzman Scholars Class …" at bounding box center [197, 82] width 343 height 264
click at [118, 40] on button "[GEOGRAPHIC_DATA]" at bounding box center [77, 40] width 102 height 11
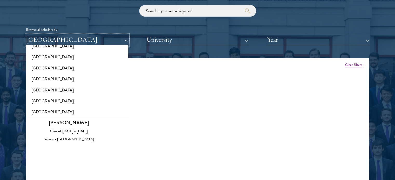
scroll to position [507, 0]
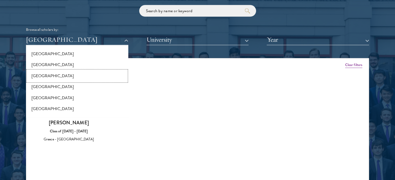
click at [107, 75] on button "[GEOGRAPHIC_DATA]" at bounding box center [77, 76] width 99 height 11
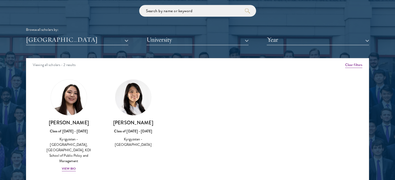
click at [101, 46] on div "Scholar Directory Congratulations and welcome to the Schwarzman Scholars Class …" at bounding box center [197, 82] width 343 height 264
click at [111, 41] on button "[GEOGRAPHIC_DATA]" at bounding box center [77, 40] width 102 height 11
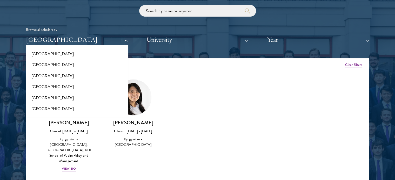
click at [143, 76] on div "[PERSON_NAME] Class of [DATE] - [DATE] [GEOGRAPHIC_DATA] - [GEOGRAPHIC_DATA]" at bounding box center [133, 113] width 64 height 79
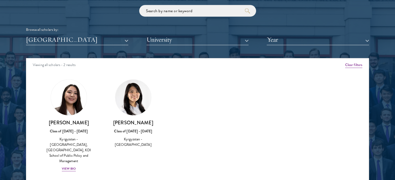
click at [112, 32] on div "Browse all scholars by:" at bounding box center [197, 29] width 343 height 5
click at [119, 62] on div "Viewing all scholars - 2 results" at bounding box center [197, 65] width 342 height 15
click at [122, 45] on div "Scholar Directory Congratulations and welcome to the Schwarzman Scholars Class …" at bounding box center [197, 82] width 343 height 264
click at [123, 43] on button "[GEOGRAPHIC_DATA]" at bounding box center [77, 40] width 102 height 11
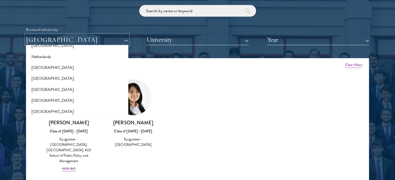
scroll to position [710, 0]
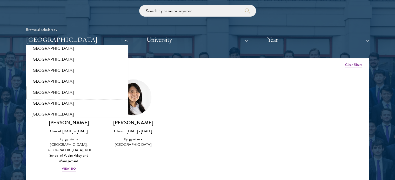
click at [40, 95] on button "[GEOGRAPHIC_DATA]" at bounding box center [77, 92] width 99 height 11
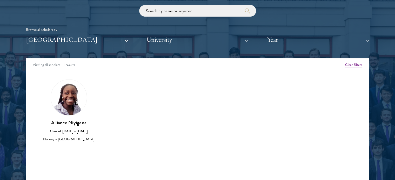
click at [123, 34] on div "Browse all scholars by: [GEOGRAPHIC_DATA] All Countries and Regions [GEOGRAPHIC…" at bounding box center [197, 25] width 343 height 40
click at [124, 38] on button "[GEOGRAPHIC_DATA]" at bounding box center [77, 40] width 102 height 11
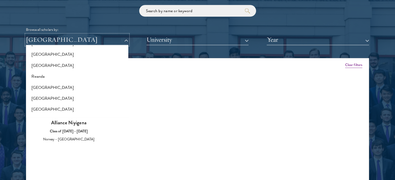
scroll to position [837, 0]
click at [40, 52] on button "[GEOGRAPHIC_DATA]" at bounding box center [77, 54] width 99 height 11
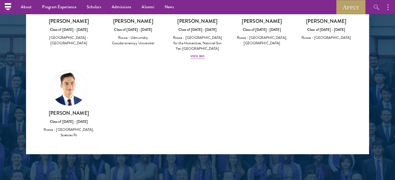
scroll to position [134, 0]
click at [75, 111] on div "[PERSON_NAME] Class of [DATE] - [DATE] Russia - [GEOGRAPHIC_DATA], Sciences Po" at bounding box center [69, 124] width 54 height 29
click at [75, 111] on h3 "[PERSON_NAME]" at bounding box center [69, 113] width 54 height 6
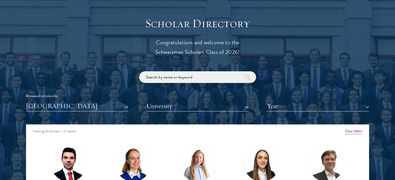
scroll to position [567, 0]
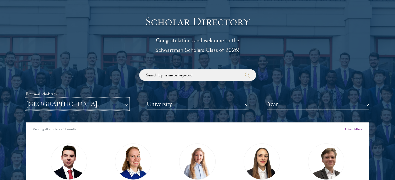
click at [119, 103] on button "[GEOGRAPHIC_DATA]" at bounding box center [77, 104] width 102 height 11
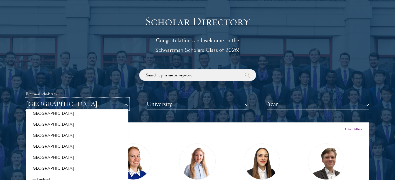
scroll to position [900, 0]
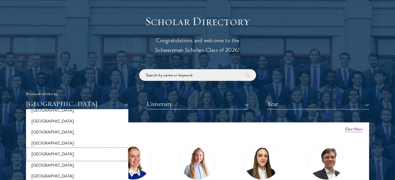
click at [100, 157] on button "[GEOGRAPHIC_DATA]" at bounding box center [77, 154] width 99 height 11
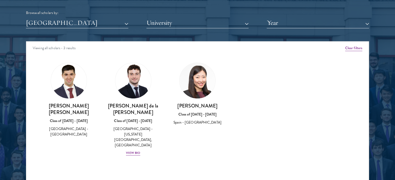
scroll to position [654, 0]
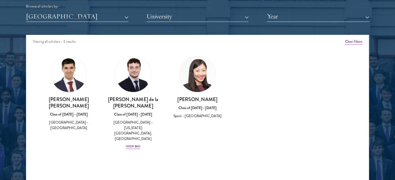
click at [111, 23] on div "Scholar Directory Congratulations and welcome to the Schwarzman Scholars Class …" at bounding box center [197, 59] width 343 height 264
click at [118, 18] on button "[GEOGRAPHIC_DATA]" at bounding box center [77, 16] width 102 height 11
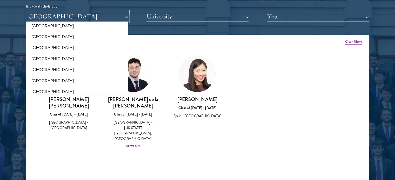
scroll to position [1043, 0]
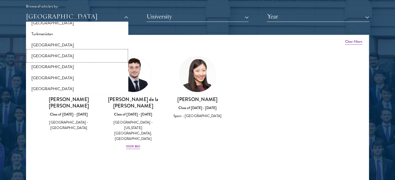
click at [69, 55] on button "[GEOGRAPHIC_DATA]" at bounding box center [77, 55] width 99 height 11
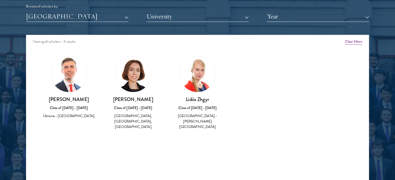
click at [75, 27] on div "Scholar Directory Congratulations and welcome to the Schwarzman Scholars Class …" at bounding box center [197, 59] width 343 height 264
click at [88, 18] on button "[GEOGRAPHIC_DATA]" at bounding box center [77, 16] width 102 height 11
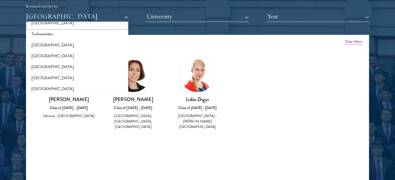
click at [91, 26] on button "[GEOGRAPHIC_DATA]" at bounding box center [77, 22] width 99 height 11
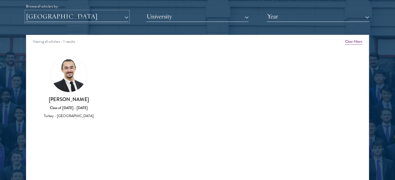
click at [109, 17] on button "[GEOGRAPHIC_DATA]" at bounding box center [77, 16] width 102 height 11
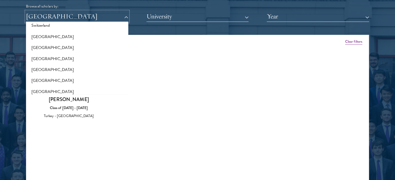
scroll to position [967, 0]
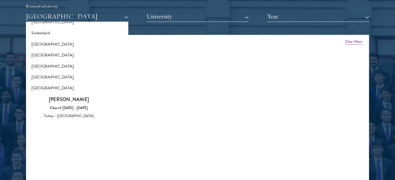
click at [136, 110] on div "Amber Class of [DATE] - [DATE] [GEOGRAPHIC_DATA] - [GEOGRAPHIC_DATA] View Bio C…" at bounding box center [197, 92] width 342 height 85
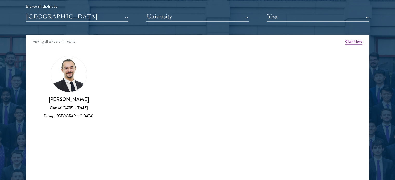
click at [76, 94] on div "[PERSON_NAME] Akturan Class of [DATE] - [DATE] [GEOGRAPHIC_DATA] - [GEOGRAPHIC_…" at bounding box center [69, 87] width 54 height 63
click at [81, 100] on h3 "[PERSON_NAME]" at bounding box center [69, 99] width 54 height 6
click at [83, 131] on div "Amber Class of [DATE] - [DATE] [GEOGRAPHIC_DATA] - [GEOGRAPHIC_DATA] View Bio C…" at bounding box center [197, 92] width 342 height 85
click at [72, 91] on img at bounding box center [69, 74] width 36 height 36
click at [73, 97] on h3 "[PERSON_NAME]" at bounding box center [69, 99] width 54 height 6
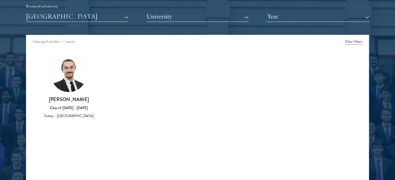
click at [73, 97] on h3 "[PERSON_NAME]" at bounding box center [69, 99] width 54 height 6
click at [73, 25] on div "Scholar Directory Congratulations and welcome to the Schwarzman Scholars Class …" at bounding box center [197, 59] width 343 height 264
click at [84, 19] on button "[GEOGRAPHIC_DATA]" at bounding box center [77, 16] width 102 height 11
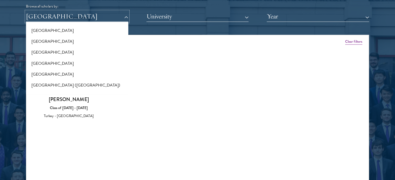
scroll to position [609, 0]
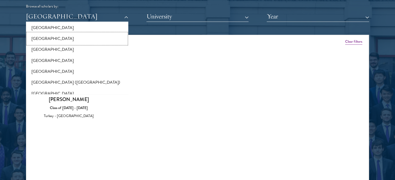
click at [45, 41] on button "[GEOGRAPHIC_DATA]" at bounding box center [77, 38] width 99 height 11
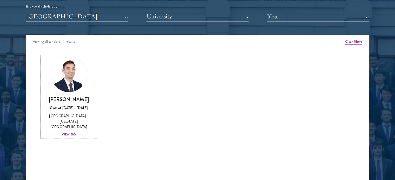
click at [71, 132] on div "View Bio" at bounding box center [69, 134] width 14 height 5
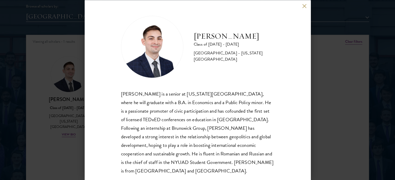
click at [324, 116] on div "[PERSON_NAME] Class of [DATE] - [DATE] [GEOGRAPHIC_DATA] - [US_STATE][GEOGRAPHI…" at bounding box center [197, 90] width 395 height 180
